Goal: Transaction & Acquisition: Purchase product/service

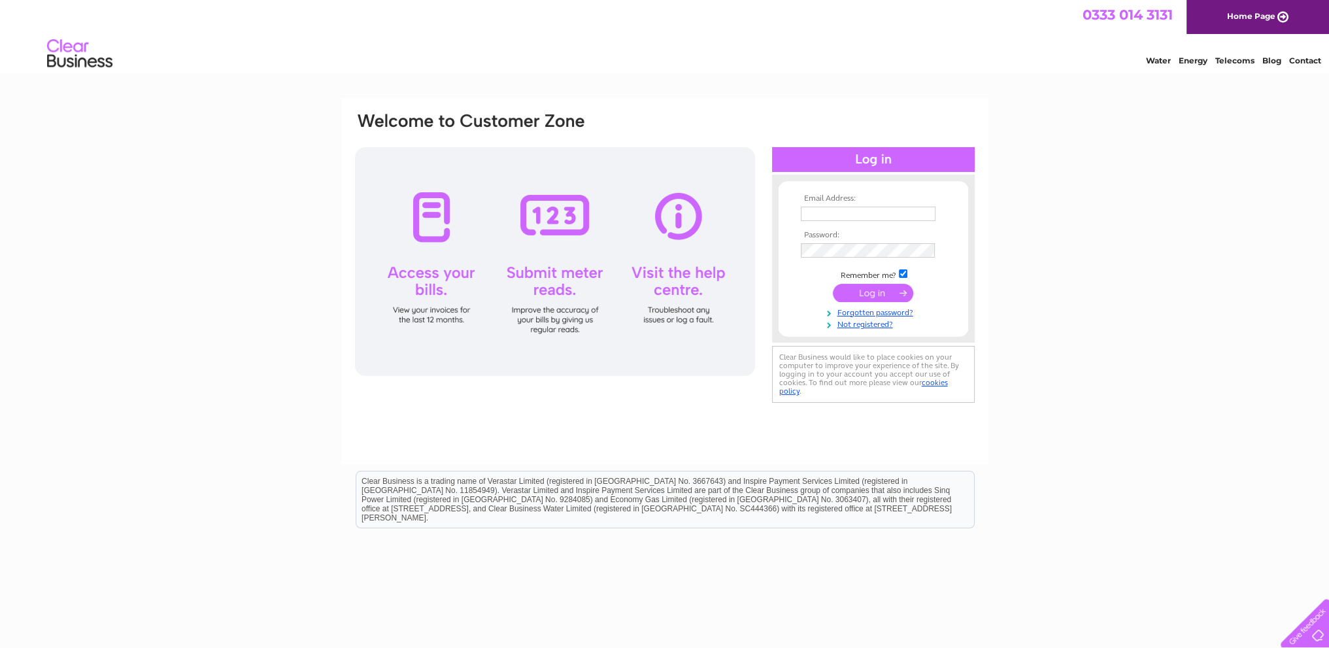
type input "gfrsweeney@btinternet.com"
click at [862, 293] on input "submit" at bounding box center [873, 293] width 80 height 18
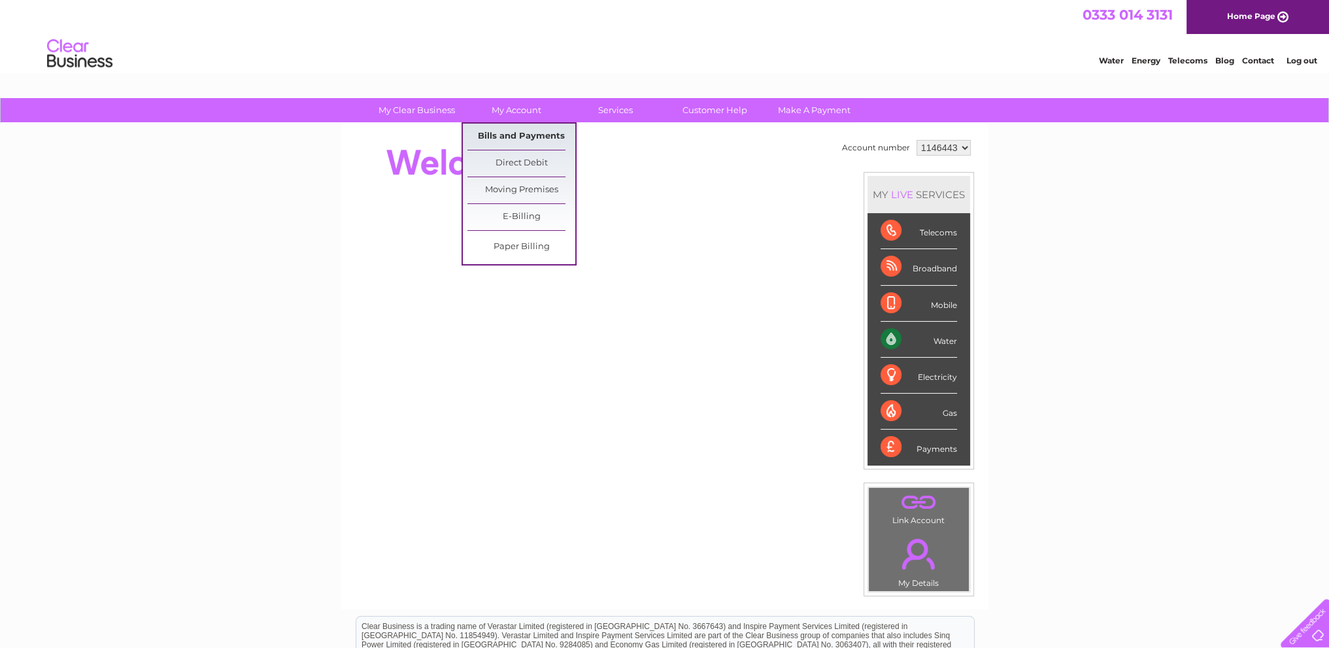
click at [511, 130] on link "Bills and Payments" at bounding box center [521, 137] width 108 height 26
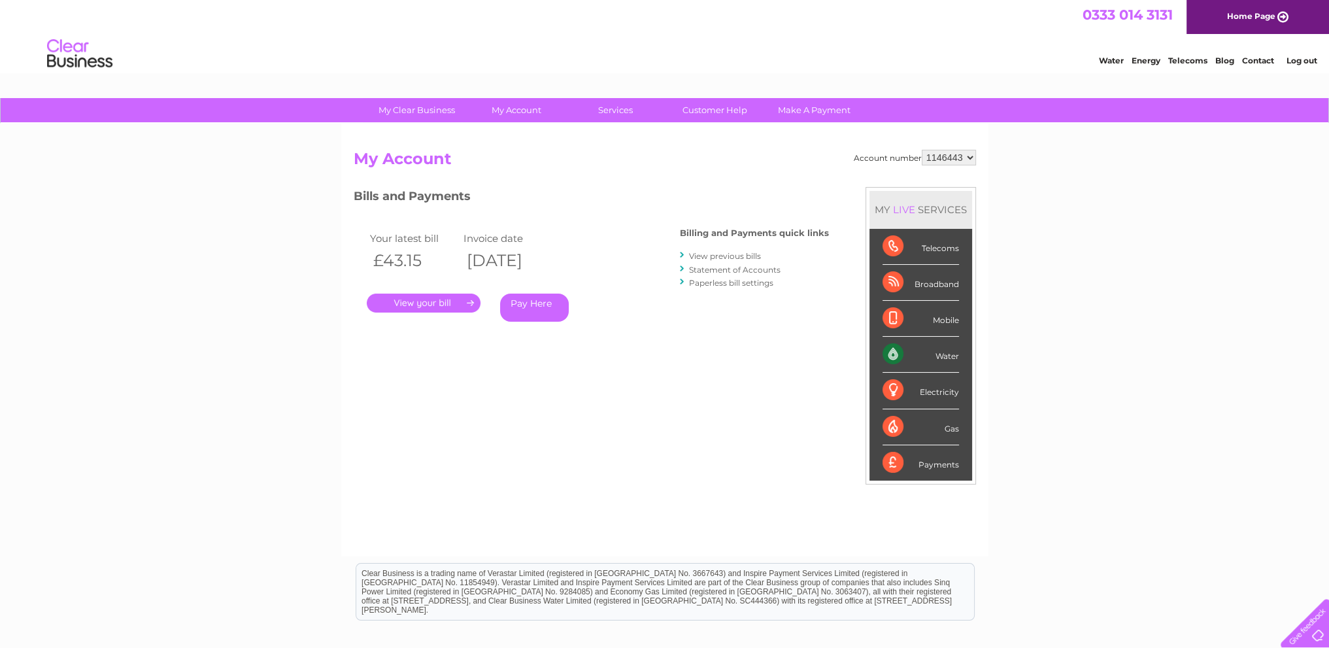
click at [444, 299] on link "." at bounding box center [424, 302] width 114 height 19
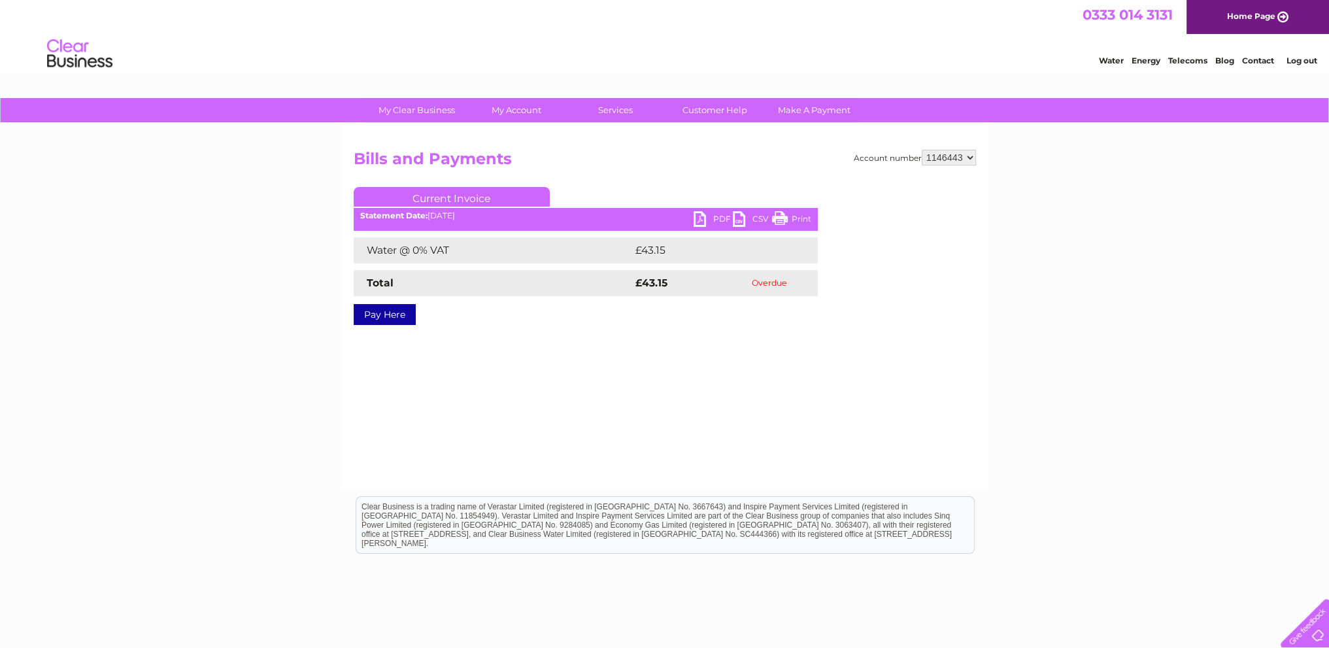
click at [791, 220] on link "Print" at bounding box center [791, 220] width 39 height 19
click at [715, 219] on link "PDF" at bounding box center [712, 220] width 39 height 19
click at [393, 311] on link "Pay Here" at bounding box center [385, 314] width 62 height 21
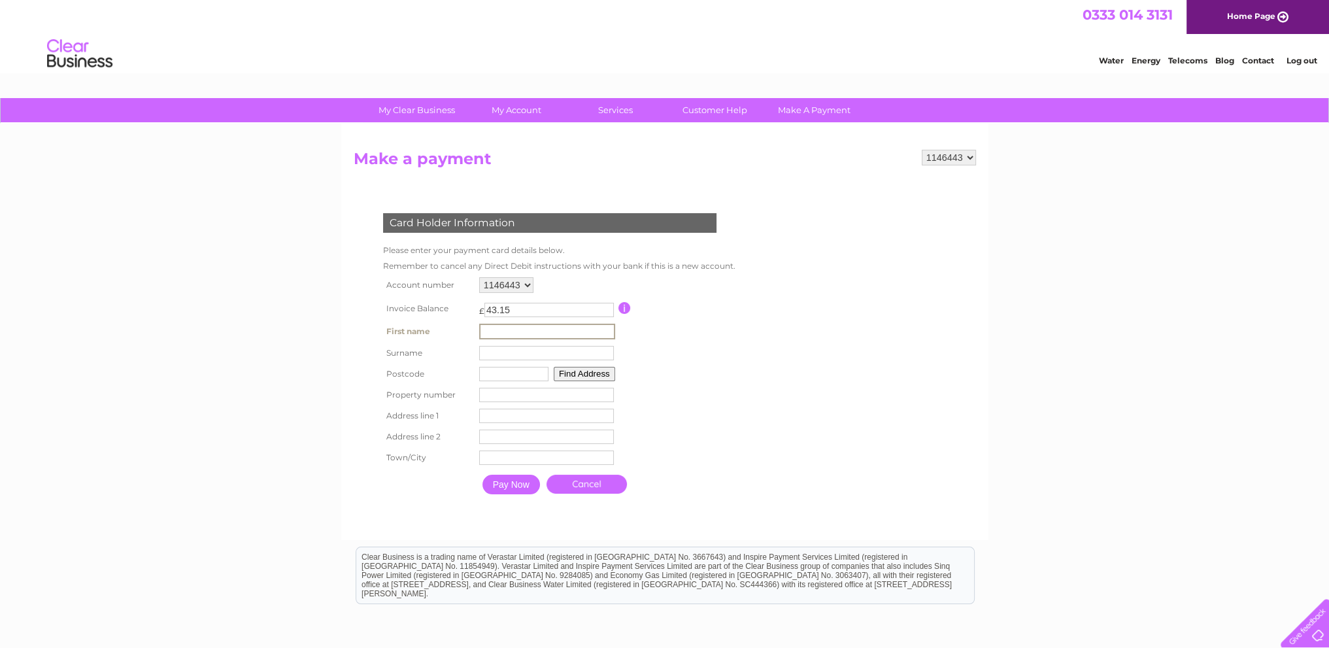
click at [497, 329] on input "text" at bounding box center [547, 332] width 136 height 16
type input "Gerard"
type input "Sweeney"
type input "KY7 4NS"
type input "Eastfield Industrial Estate"
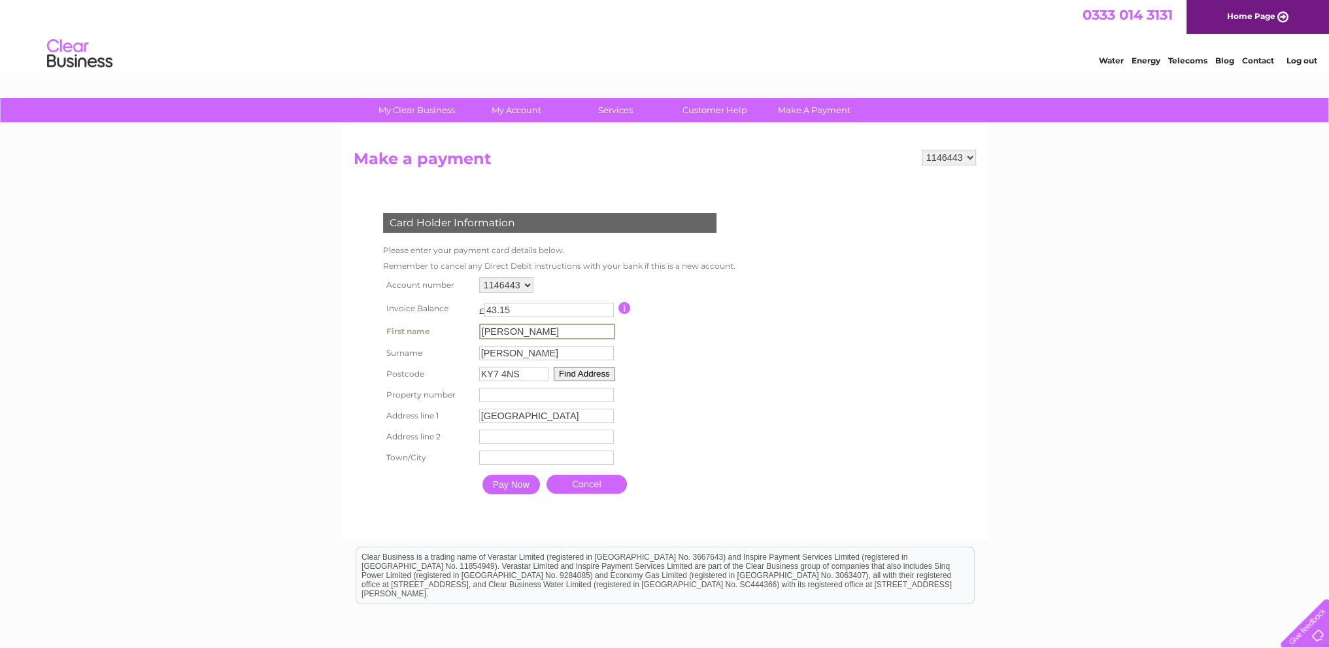
type input "Newark road South"
type input "Glenrothes"
click at [510, 480] on input "Pay Now" at bounding box center [511, 484] width 58 height 20
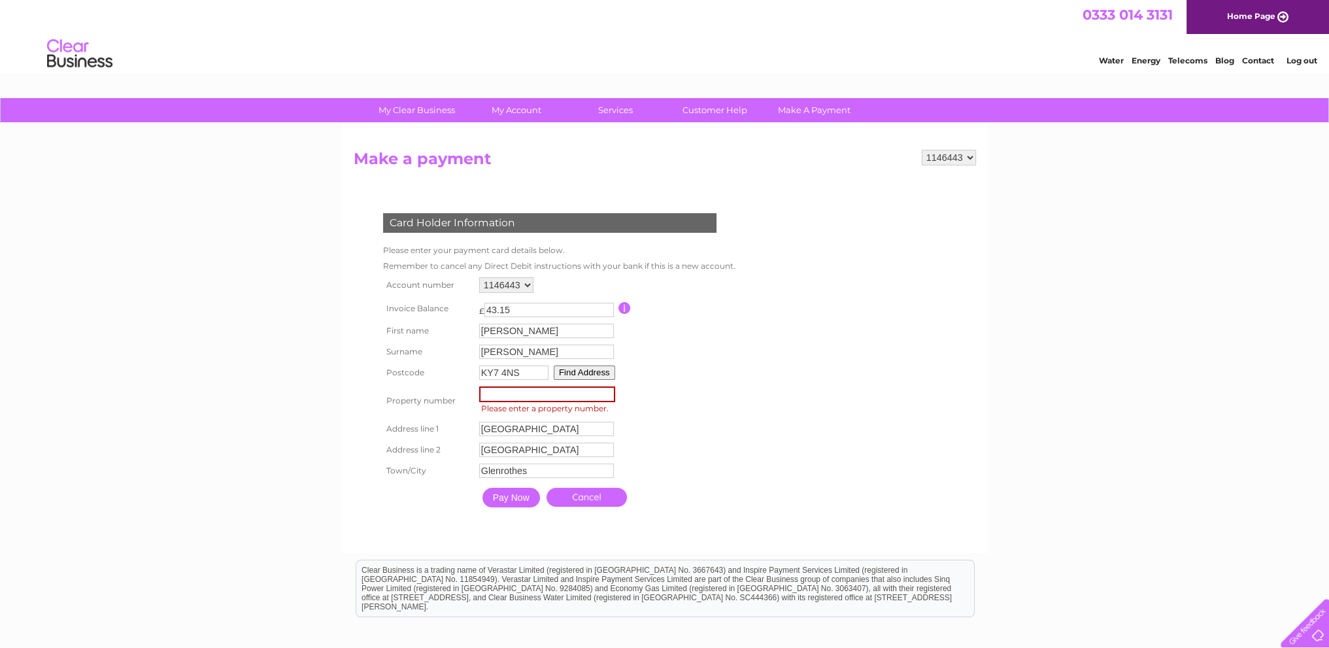
click at [490, 391] on input "number" at bounding box center [547, 394] width 136 height 16
type input "8"
click at [490, 495] on input "Pay Now" at bounding box center [510, 496] width 58 height 20
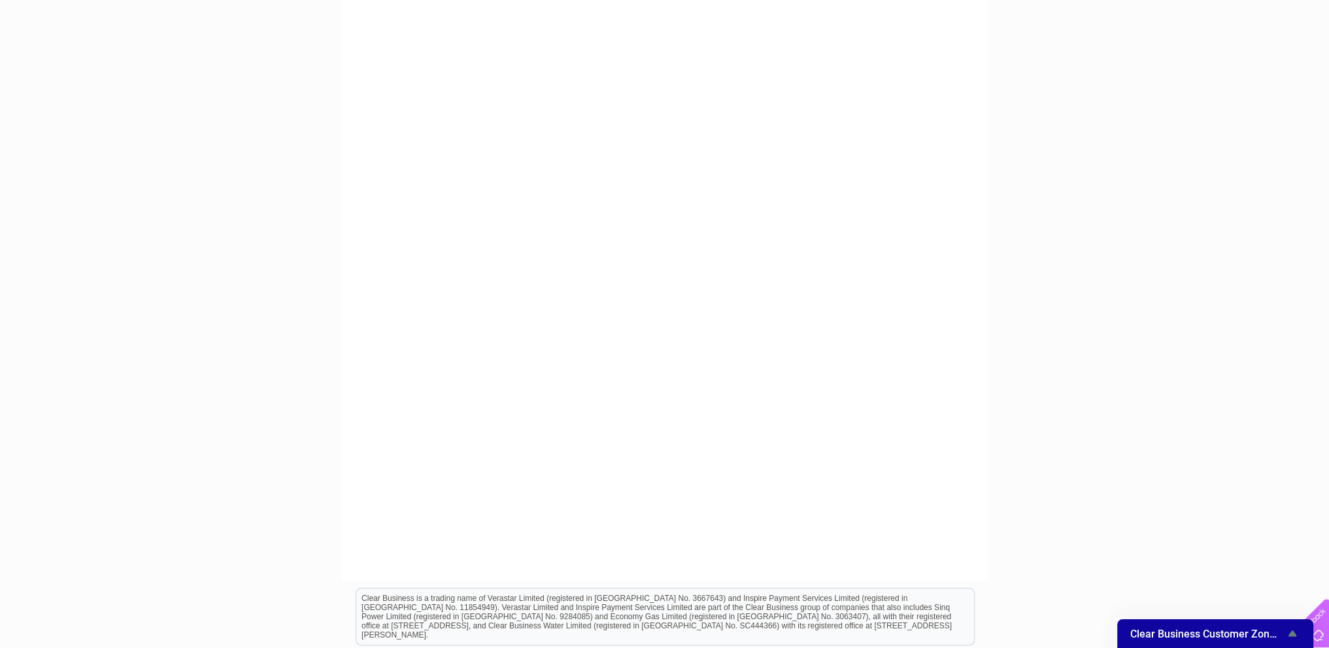
scroll to position [261, 0]
